Goal: Information Seeking & Learning: Find specific fact

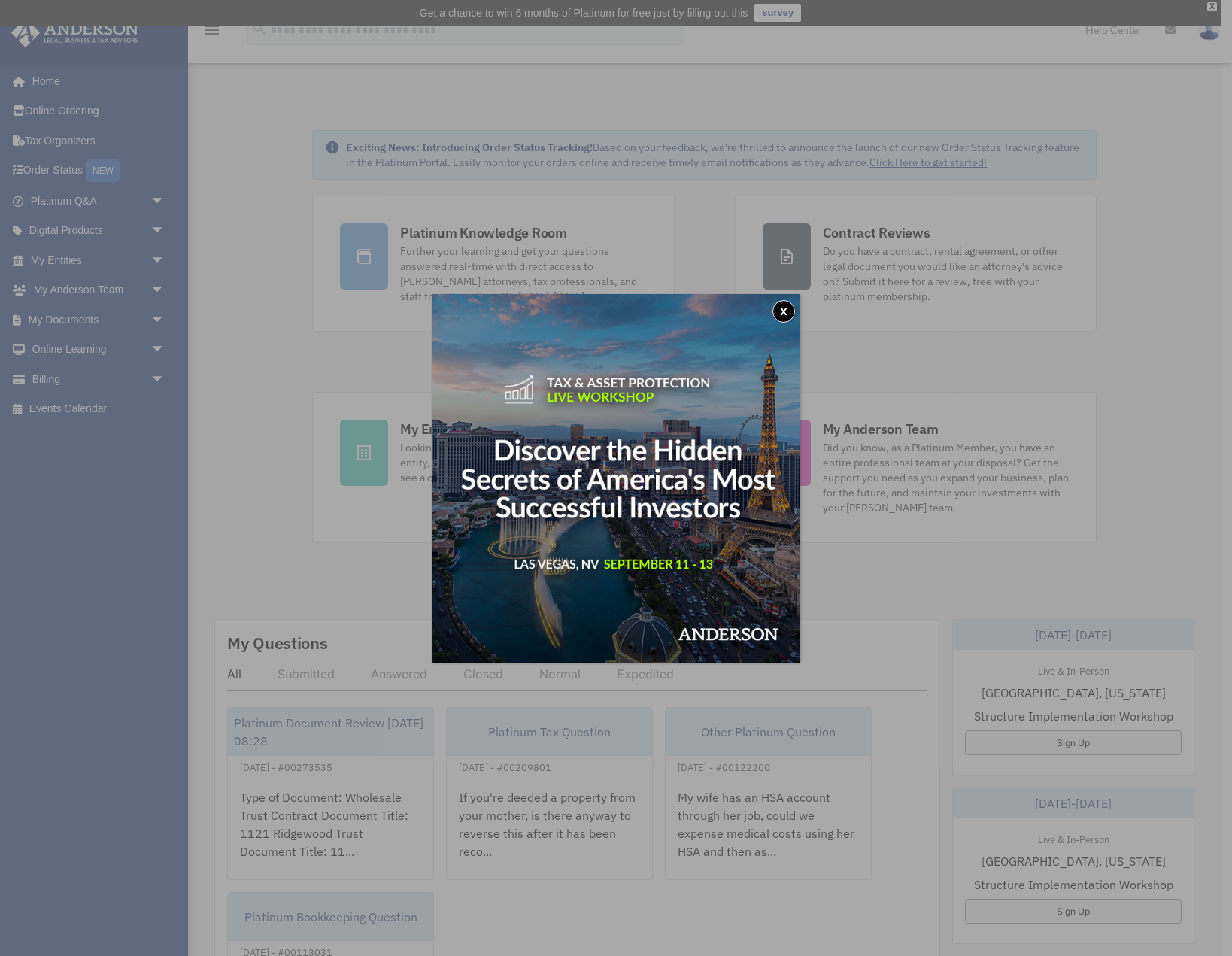
click at [781, 307] on button "x" at bounding box center [784, 312] width 23 height 23
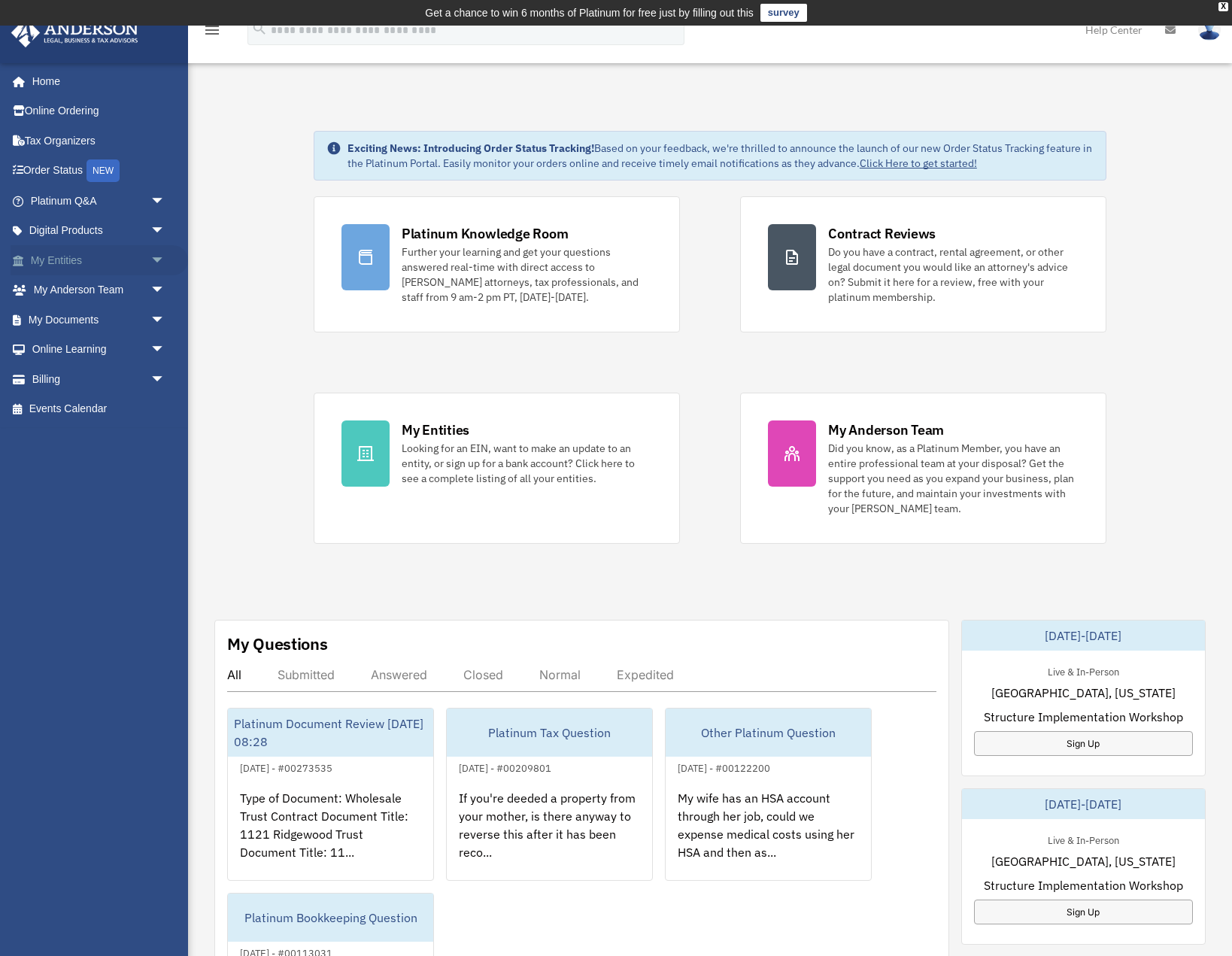
click at [69, 262] on link "My Entities arrow_drop_down" at bounding box center [99, 260] width 177 height 30
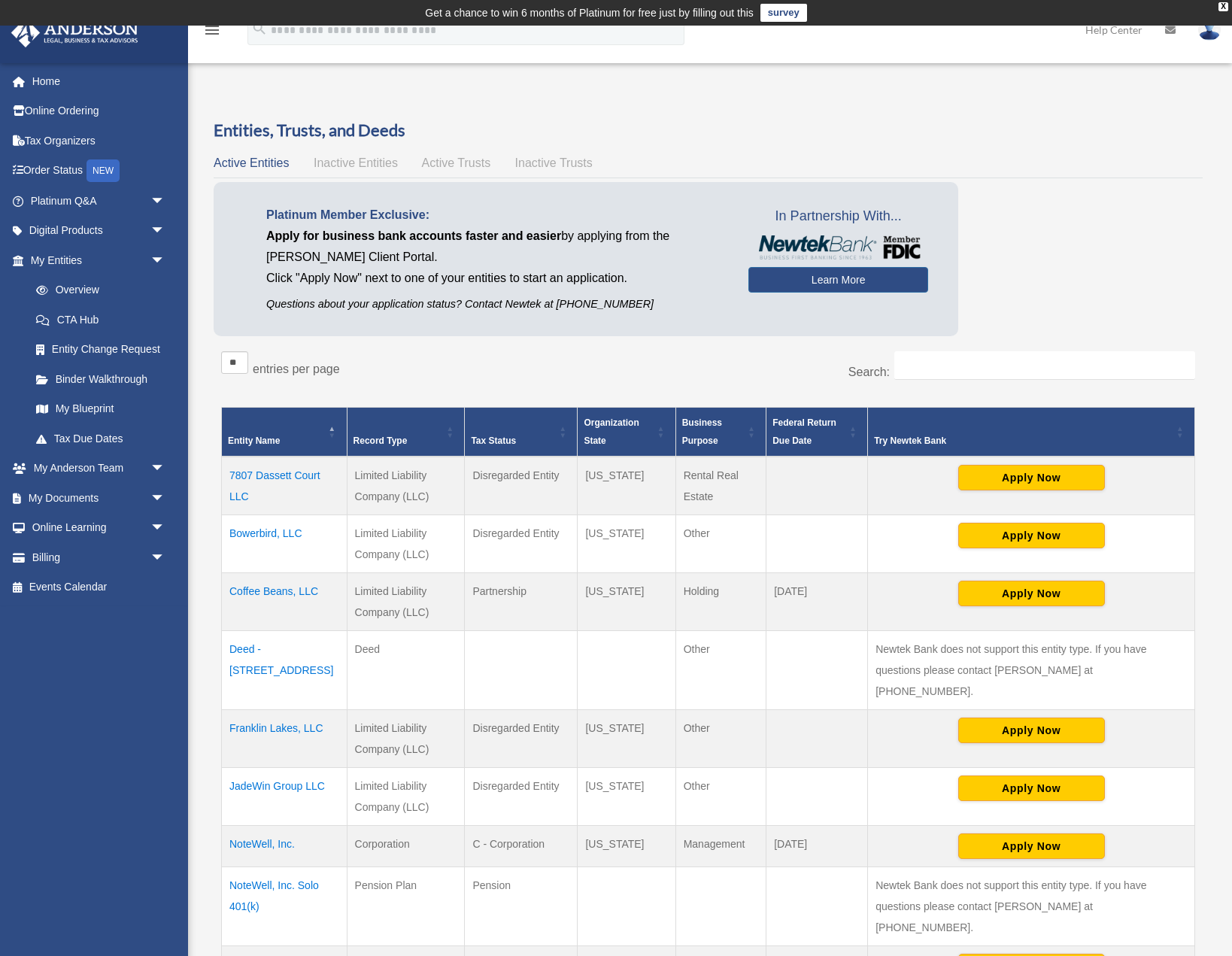
click at [305, 768] on td "JadeWin Group LLC" at bounding box center [284, 796] width 125 height 58
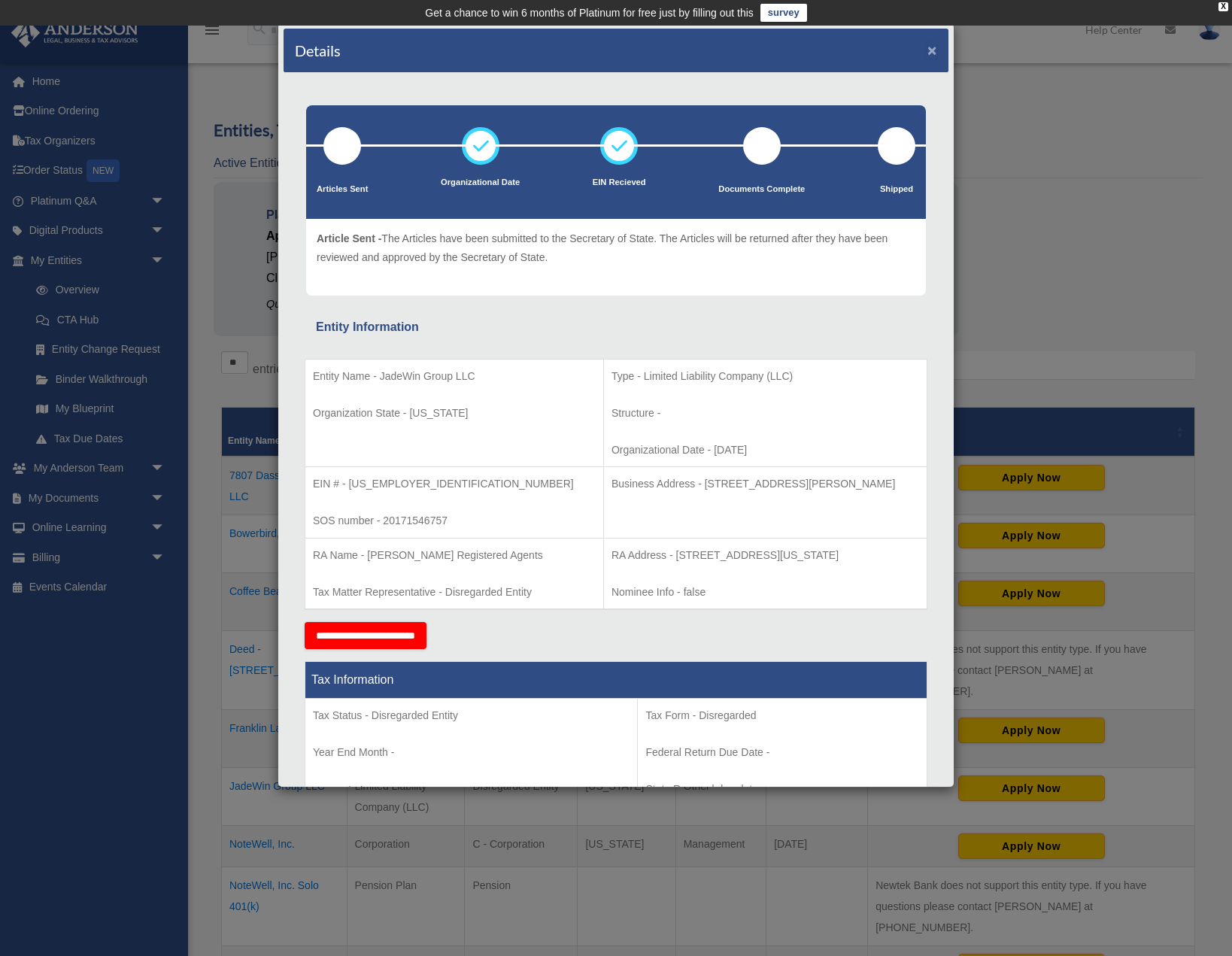
click at [933, 51] on button "×" at bounding box center [931, 50] width 10 height 16
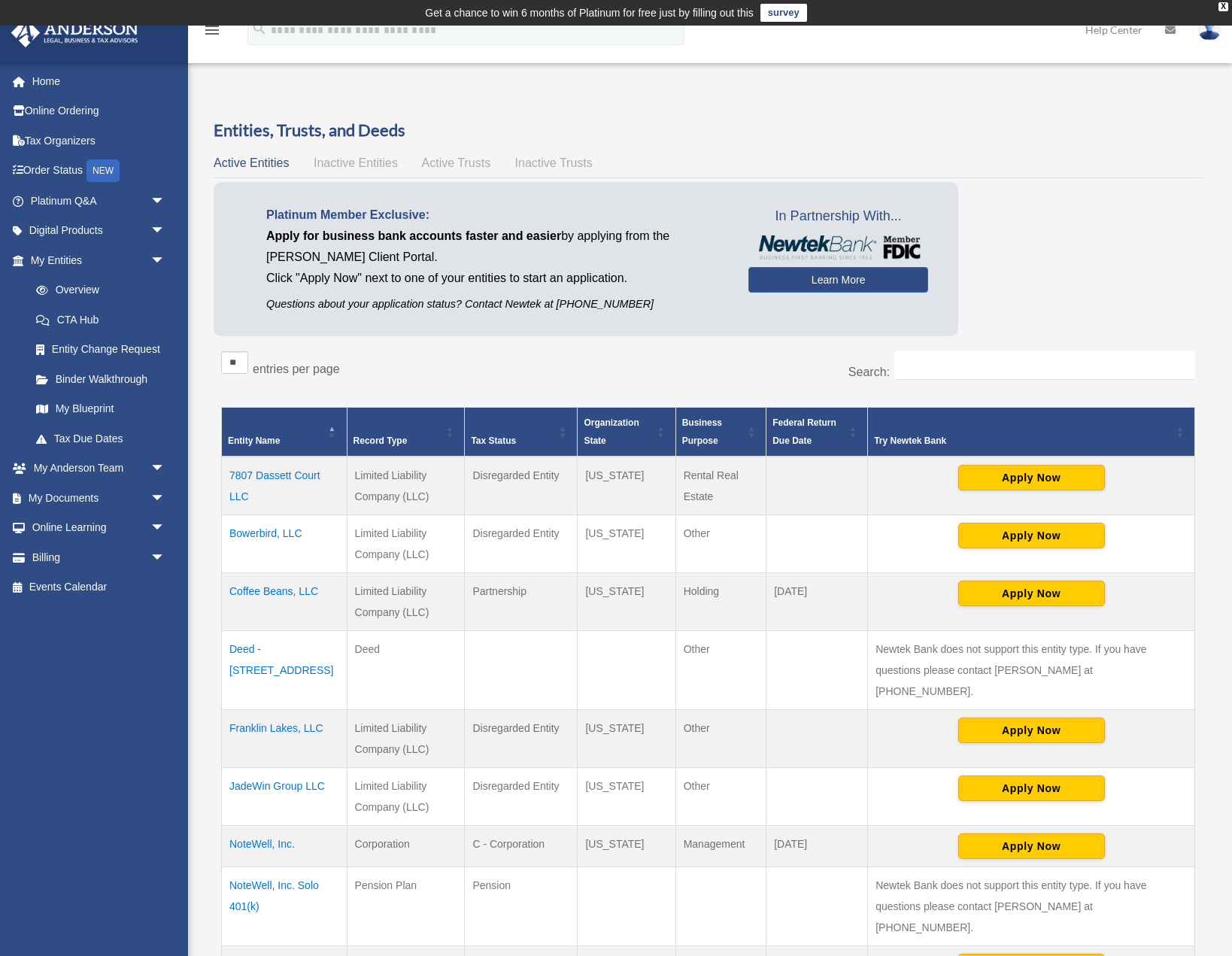
click at [301, 474] on td "7807 Dassett Court LLC" at bounding box center [284, 486] width 125 height 58
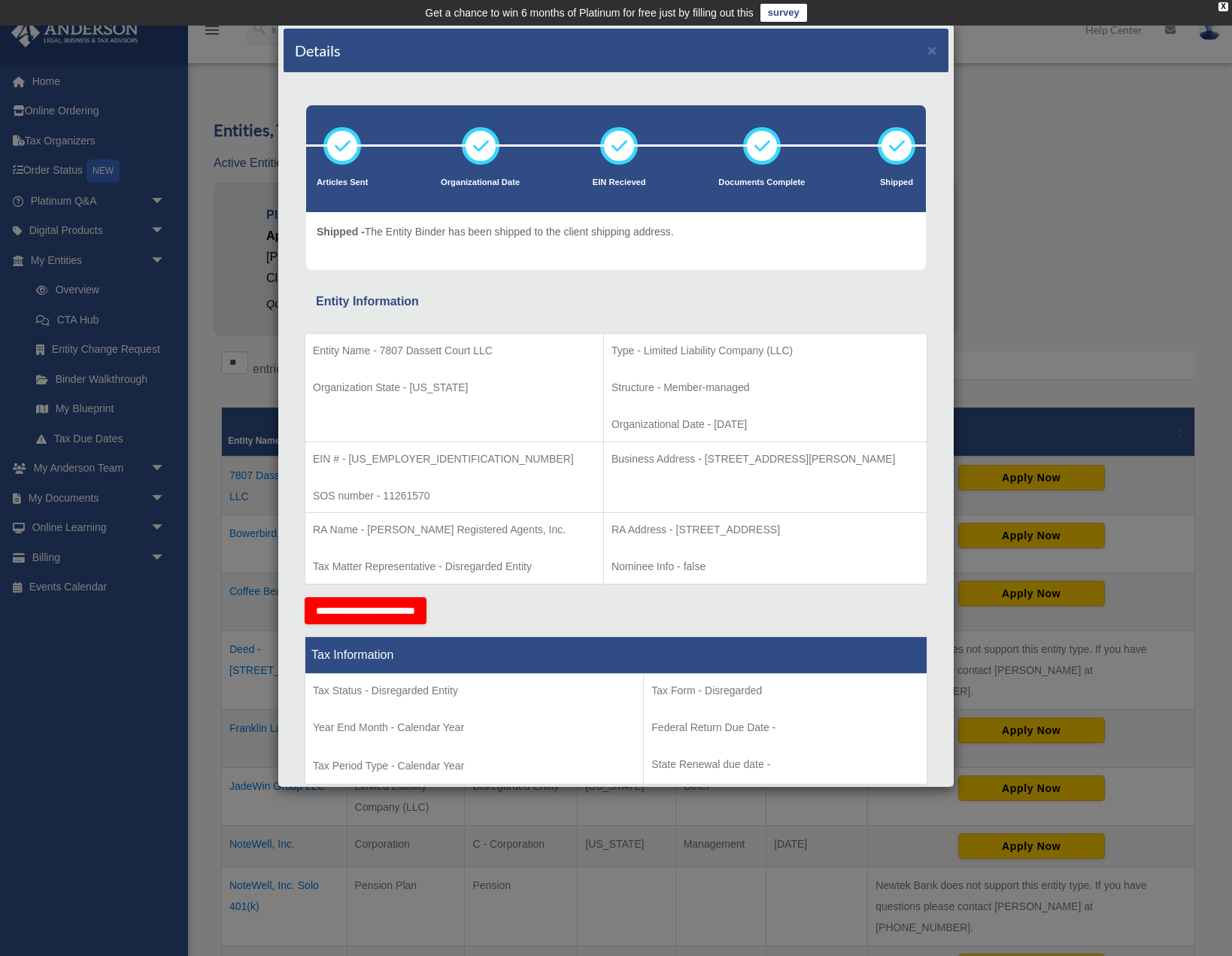
click at [1064, 215] on div "Details × Articles Sent Organizational Date" at bounding box center [616, 478] width 1232 height 956
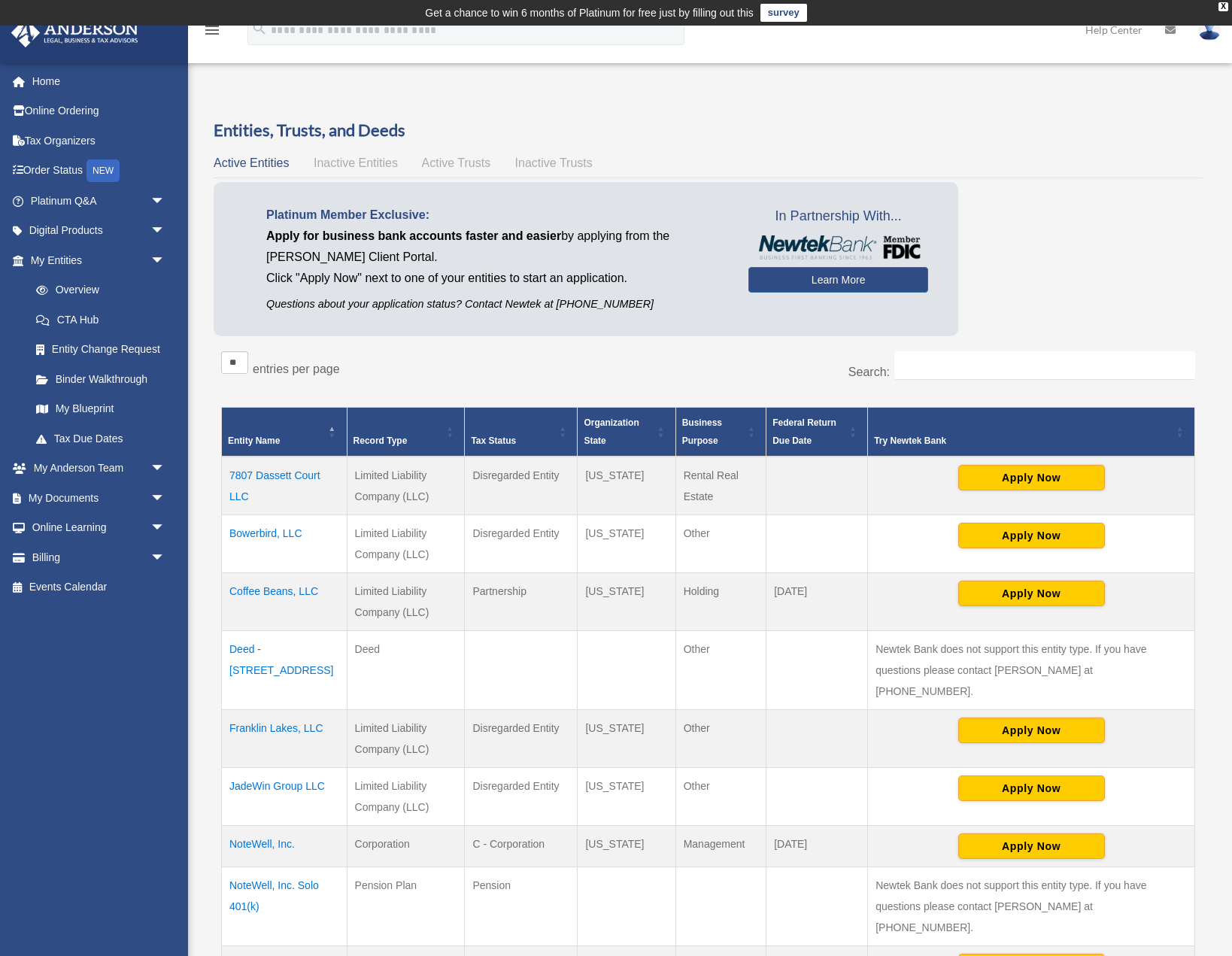
click at [287, 590] on td "Coffee Beans, LLC" at bounding box center [284, 601] width 125 height 58
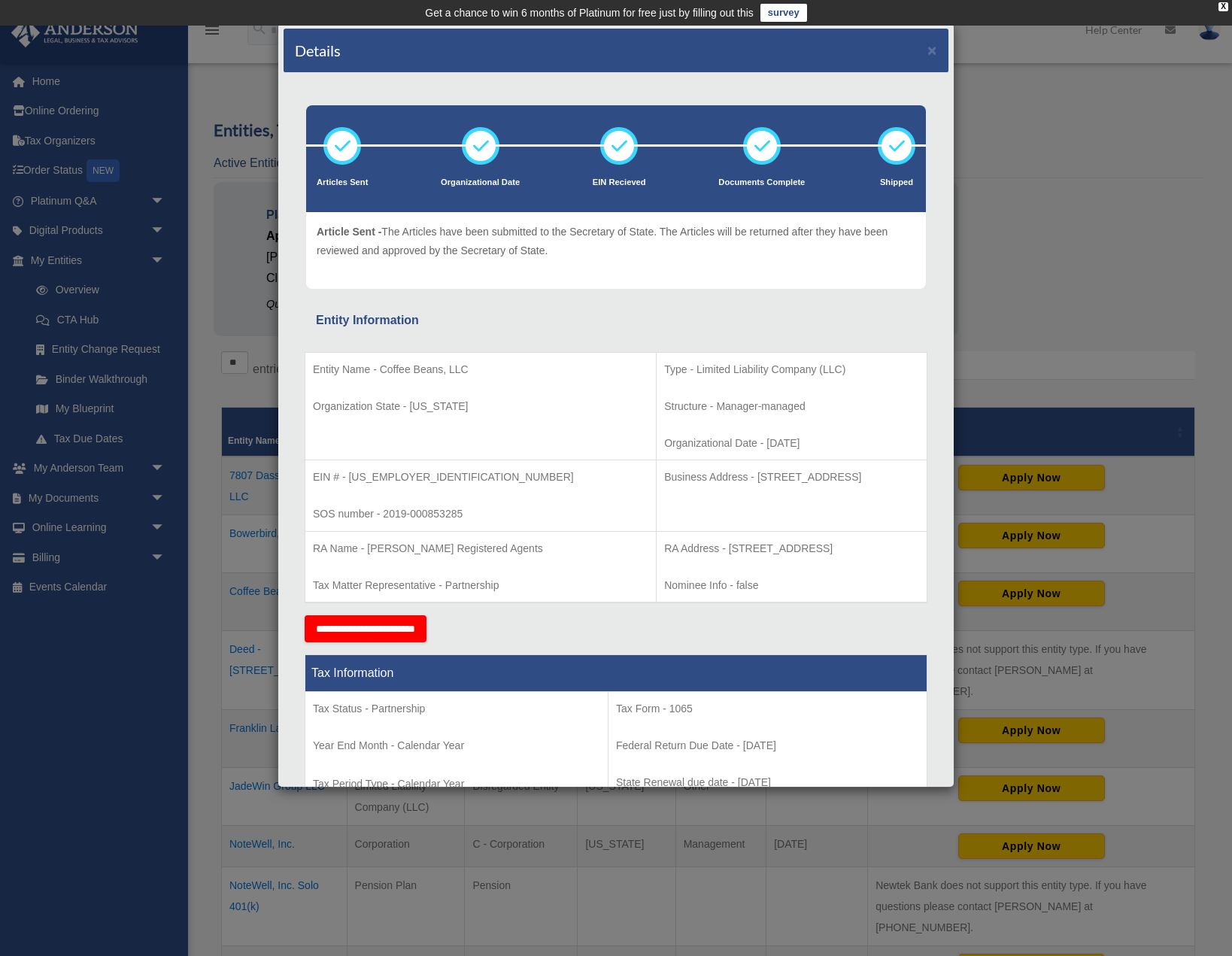
drag, startPoint x: 644, startPoint y: 475, endPoint x: 822, endPoint y: 478, distance: 178.0
click at [822, 478] on p "Business Address - [STREET_ADDRESS]" at bounding box center [791, 477] width 255 height 19
click at [703, 483] on p "Business Address - [STREET_ADDRESS]" at bounding box center [791, 477] width 255 height 19
drag, startPoint x: 642, startPoint y: 476, endPoint x: 839, endPoint y: 475, distance: 197.0
click at [839, 475] on p "Business Address - [STREET_ADDRESS]" at bounding box center [791, 477] width 255 height 19
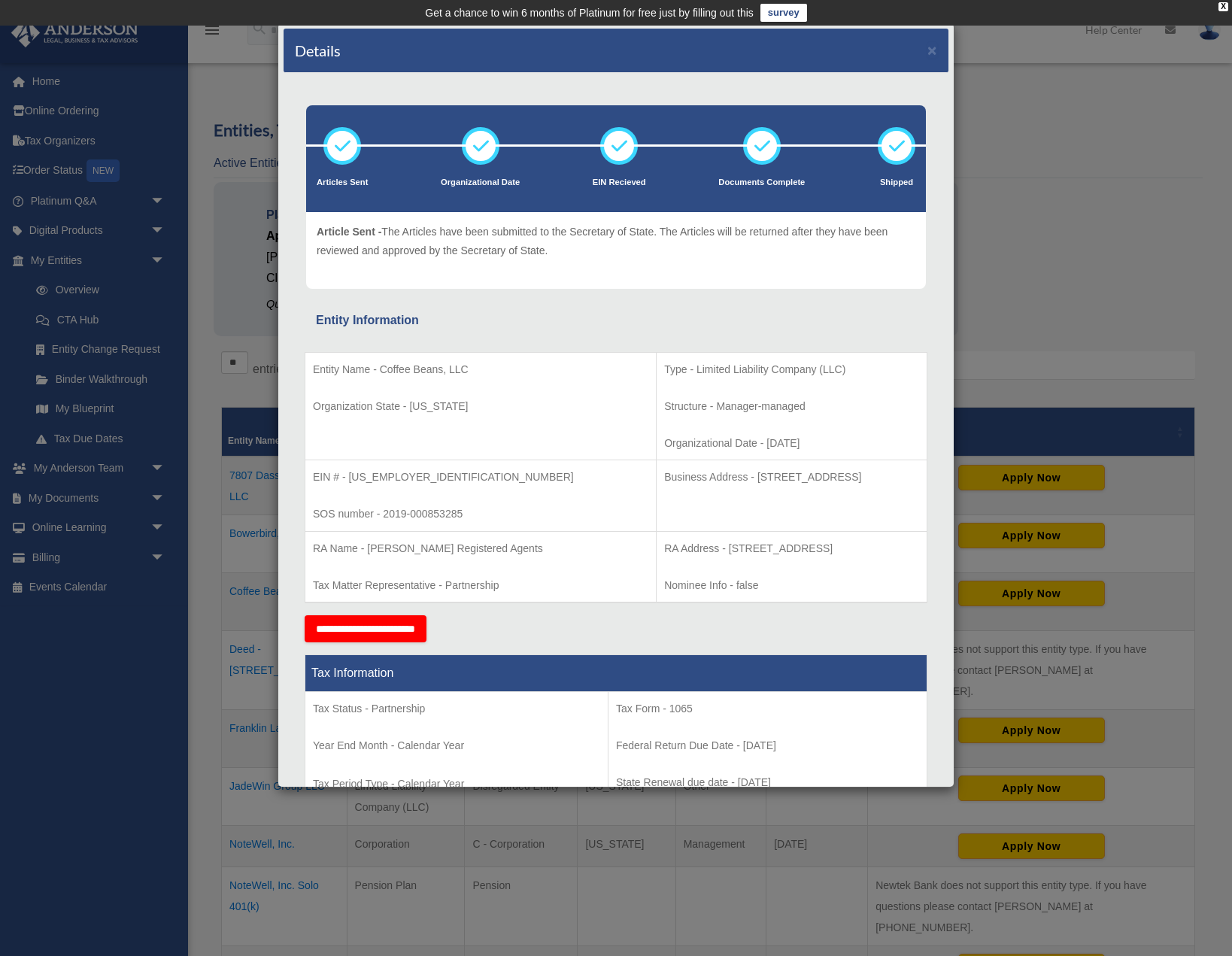
copy p "[STREET_ADDRESS]"
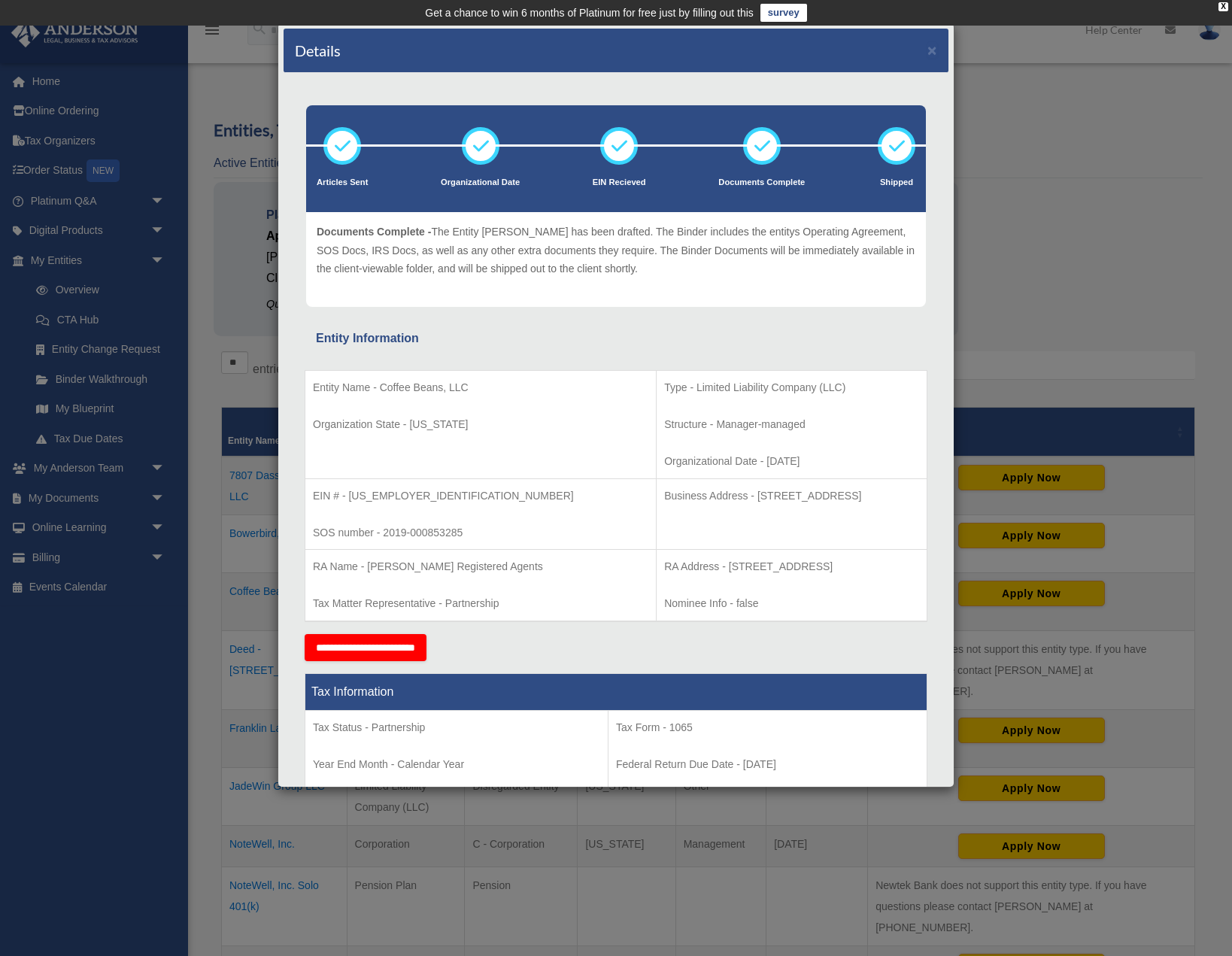
click at [832, 515] on td "Business Address - [STREET_ADDRESS]" at bounding box center [792, 514] width 271 height 72
drag, startPoint x: 836, startPoint y: 490, endPoint x: 642, endPoint y: 502, distance: 194.4
click at [664, 502] on p "Business Address - [STREET_ADDRESS]" at bounding box center [791, 495] width 255 height 19
copy p "[STREET_ADDRESS]"
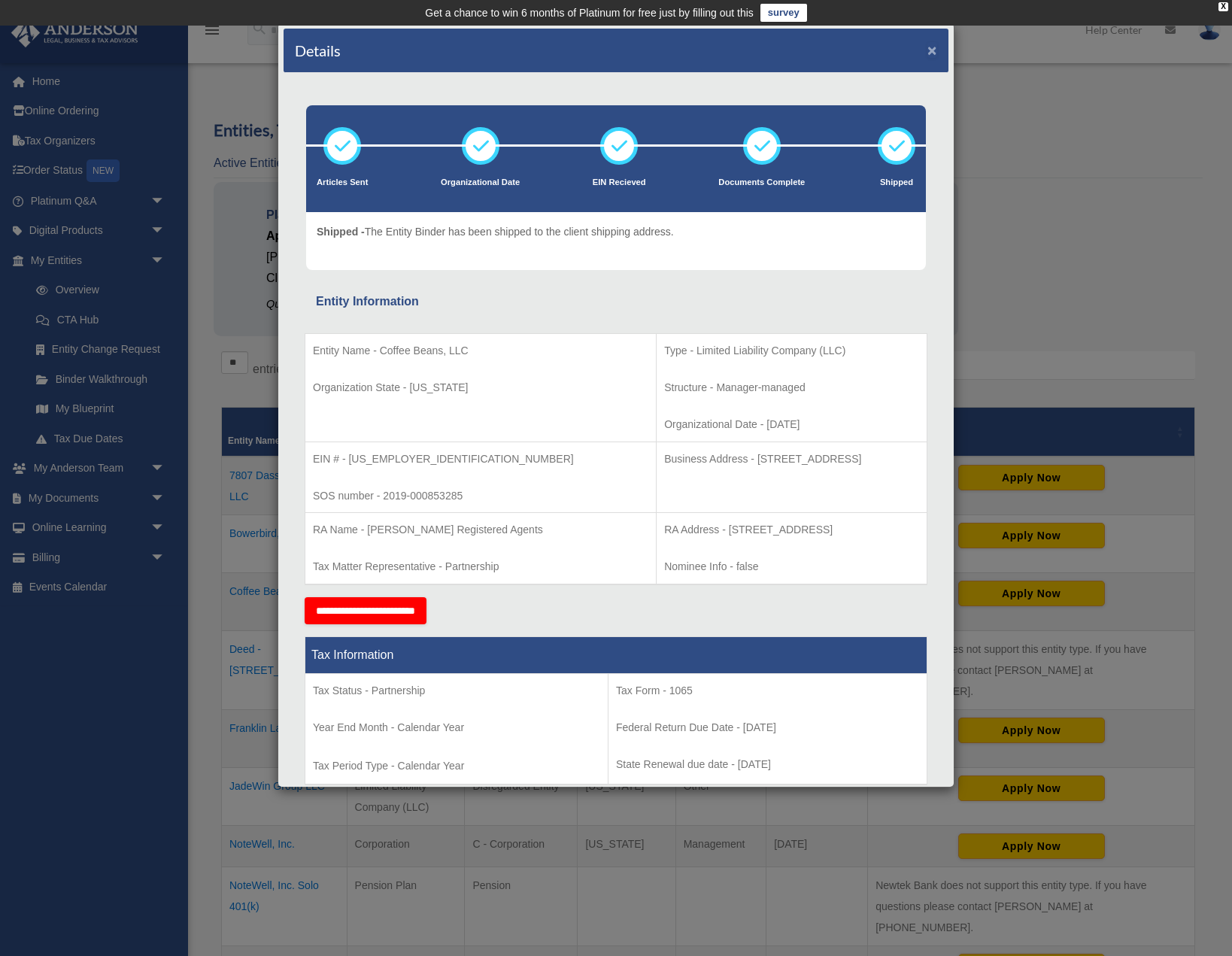
click at [933, 51] on button "×" at bounding box center [931, 50] width 10 height 16
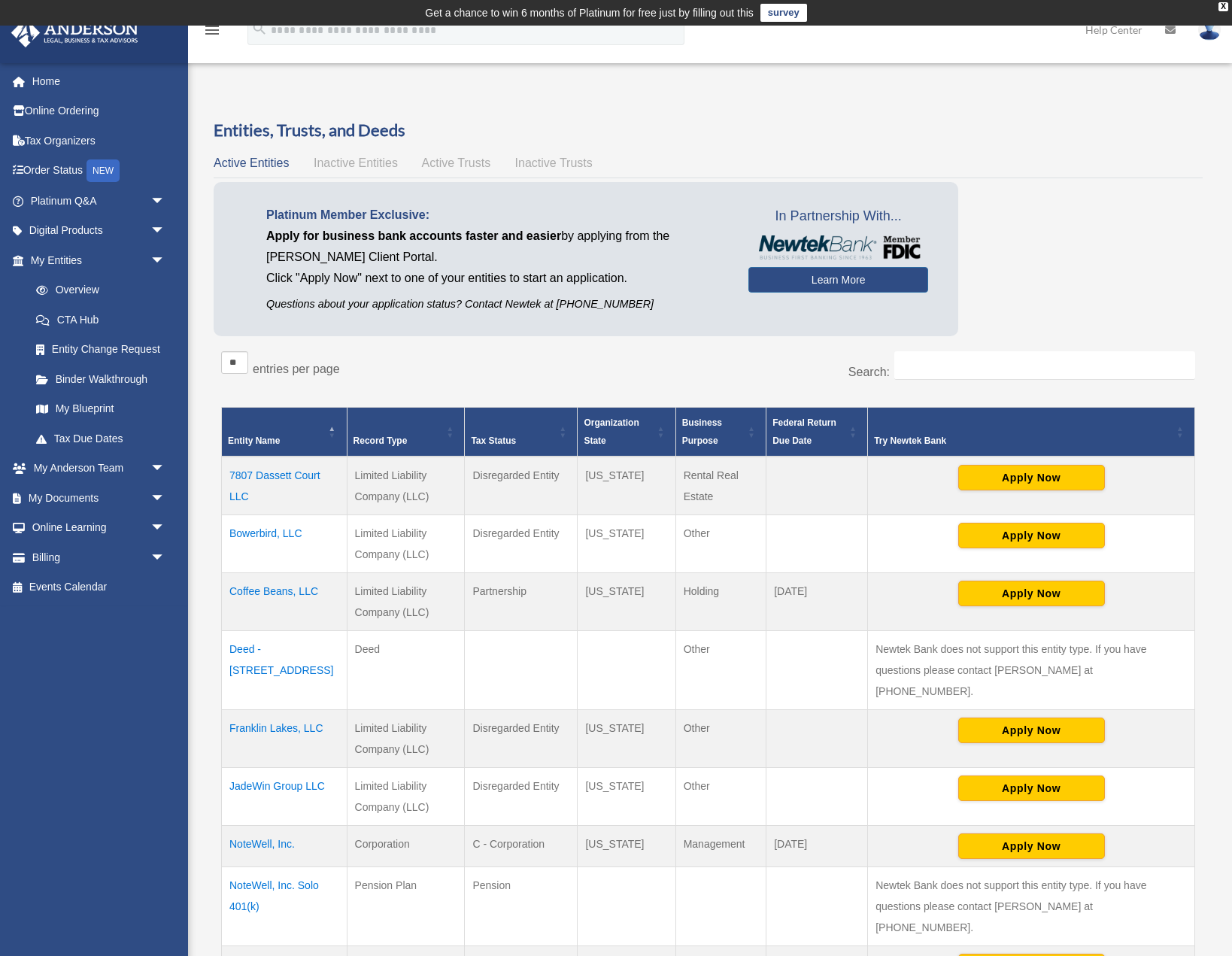
click at [1202, 34] on img at bounding box center [1209, 29] width 23 height 22
click at [950, 135] on link "Logout" at bounding box center [983, 131] width 150 height 31
